Goal: Information Seeking & Learning: Learn about a topic

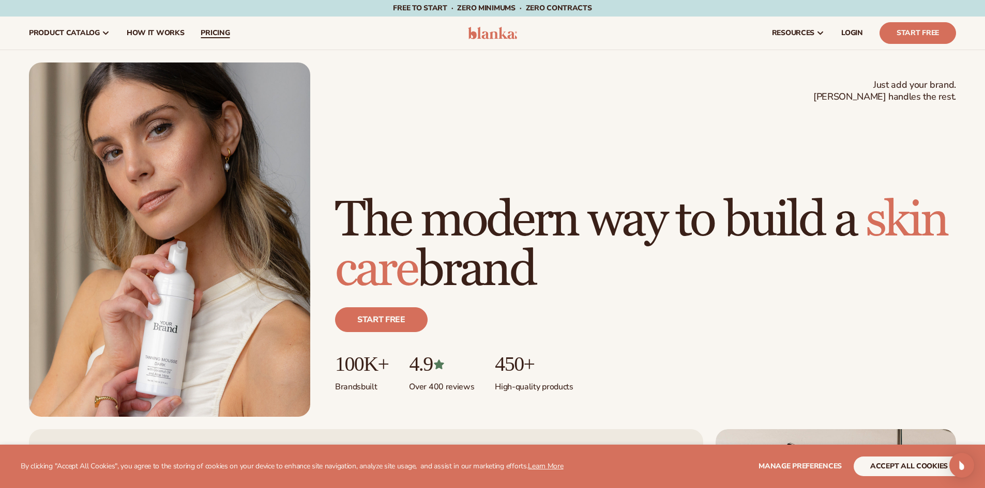
click at [206, 31] on span "pricing" at bounding box center [215, 33] width 29 height 8
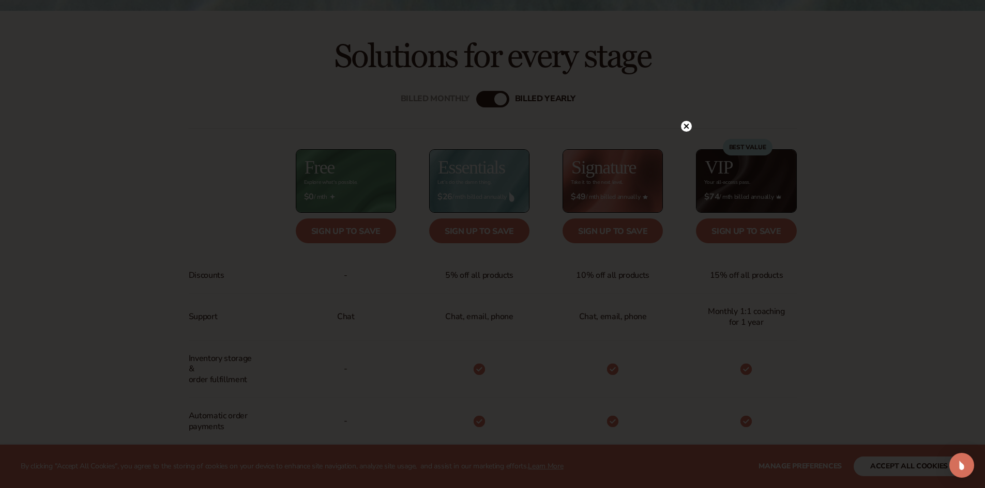
scroll to position [414, 0]
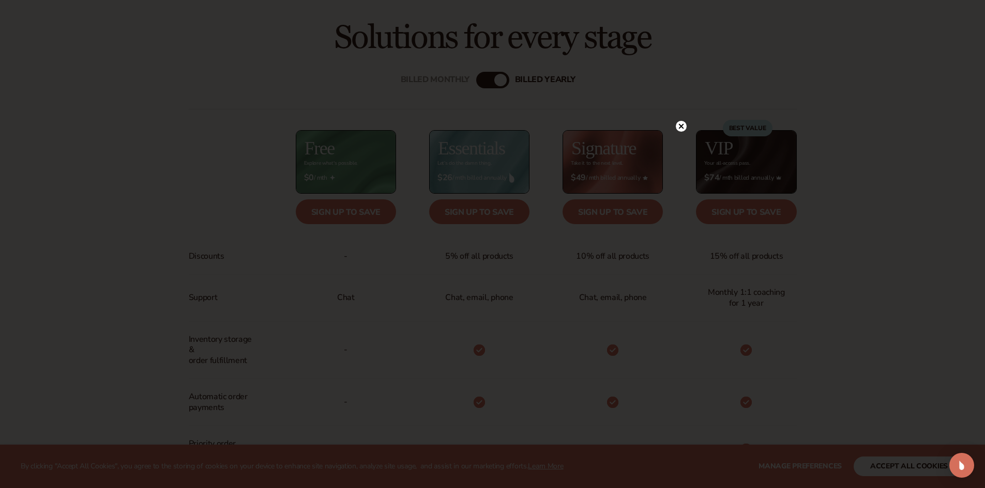
click at [678, 104] on div at bounding box center [492, 244] width 985 height 488
click at [678, 128] on circle at bounding box center [681, 126] width 11 height 11
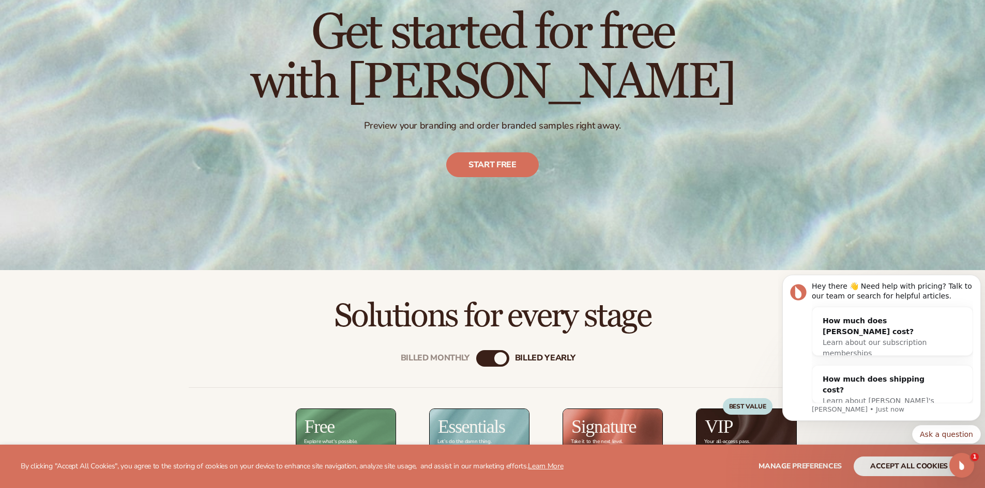
scroll to position [0, 0]
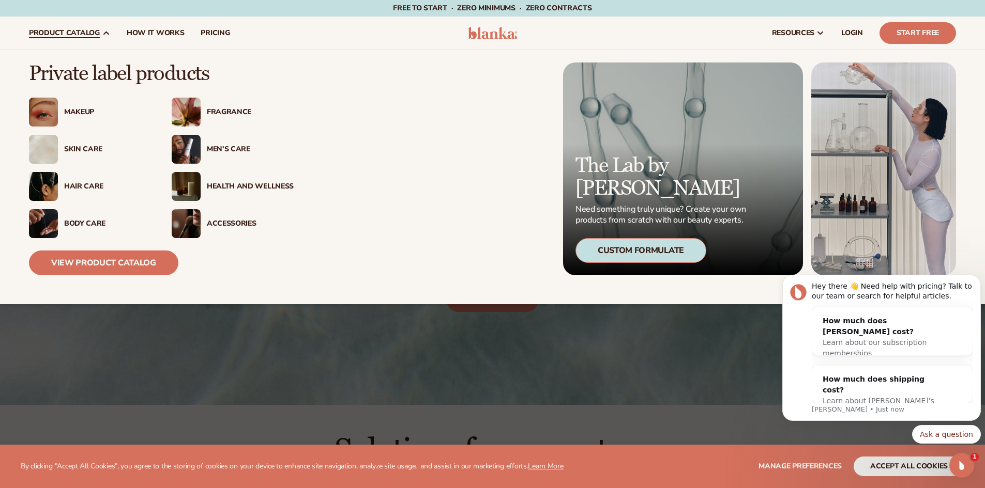
click at [92, 30] on span "product catalog" at bounding box center [64, 33] width 71 height 8
click at [136, 262] on link "View Product Catalog" at bounding box center [103, 263] width 149 height 25
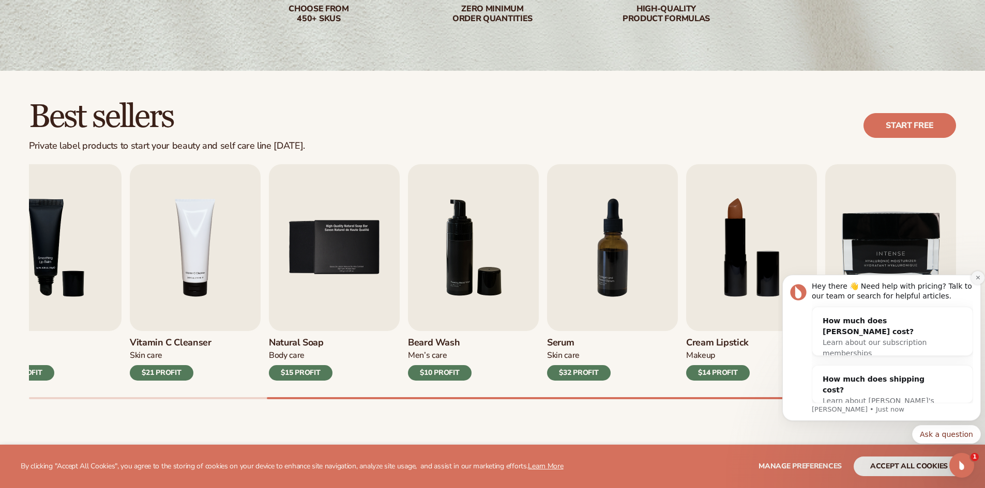
click at [976, 277] on icon "Dismiss notification" at bounding box center [978, 278] width 6 height 6
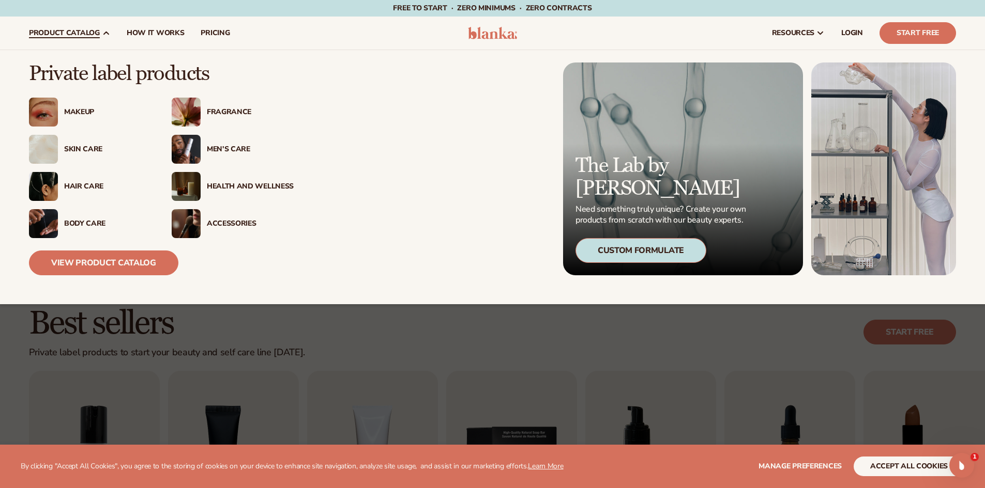
click at [198, 182] on img at bounding box center [186, 186] width 29 height 29
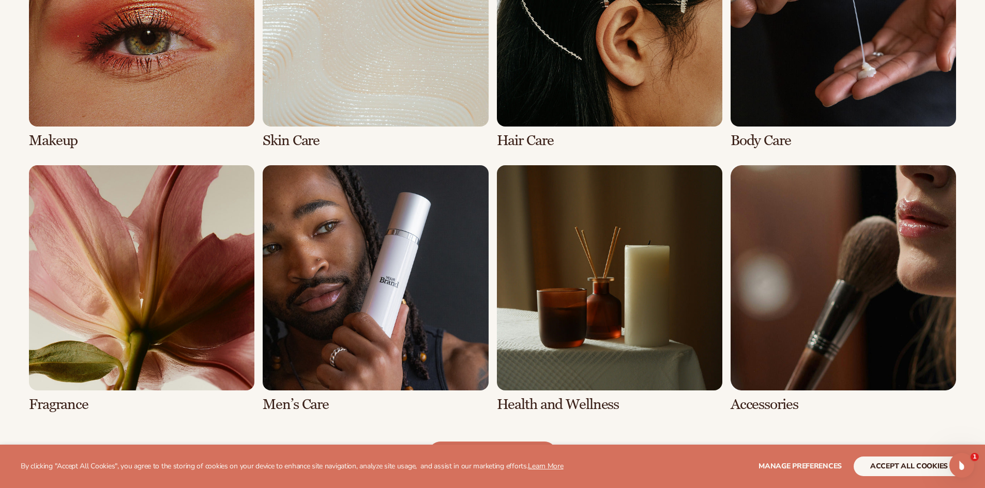
scroll to position [879, 0]
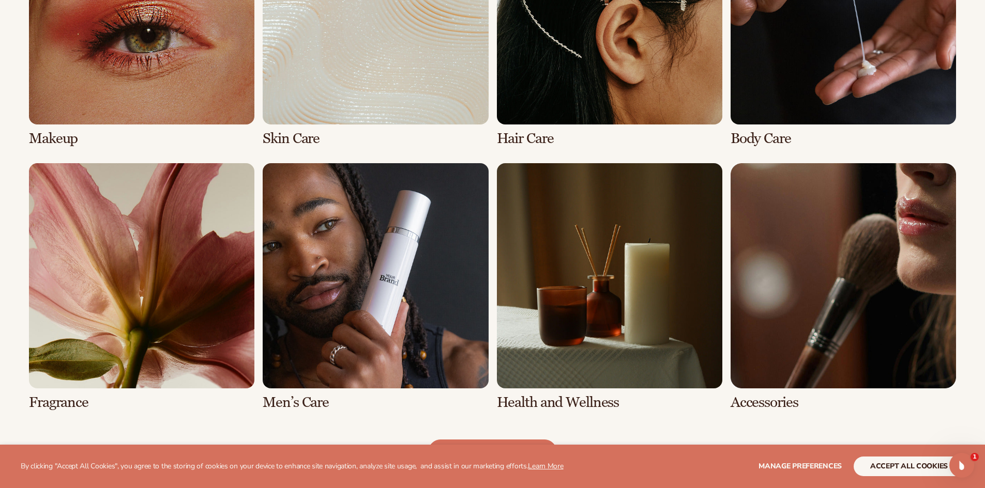
click at [569, 311] on link "7 / 8" at bounding box center [609, 287] width 225 height 248
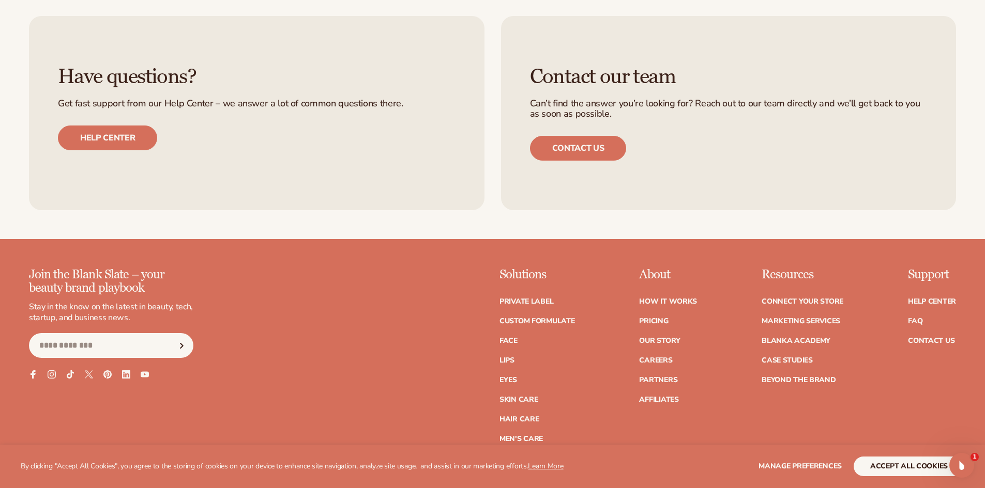
scroll to position [1861, 0]
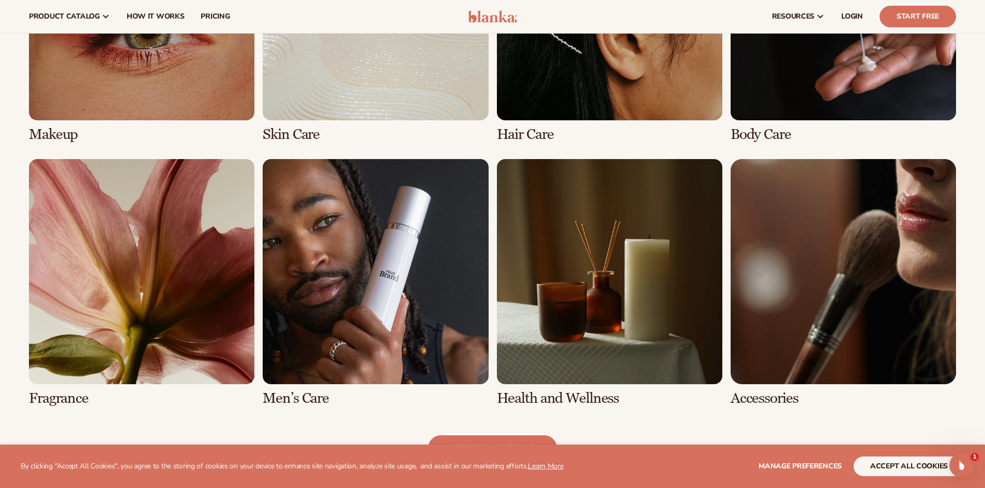
scroll to position [879, 0]
